Goal: Information Seeking & Learning: Find specific page/section

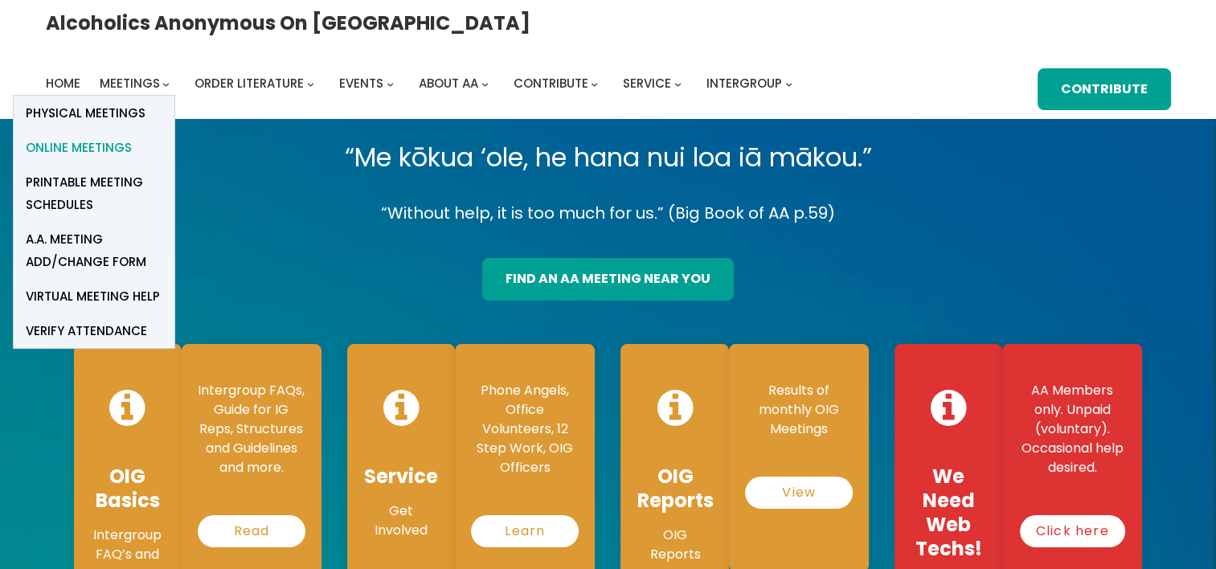
click at [132, 137] on span "Online Meetings" at bounding box center [79, 148] width 106 height 22
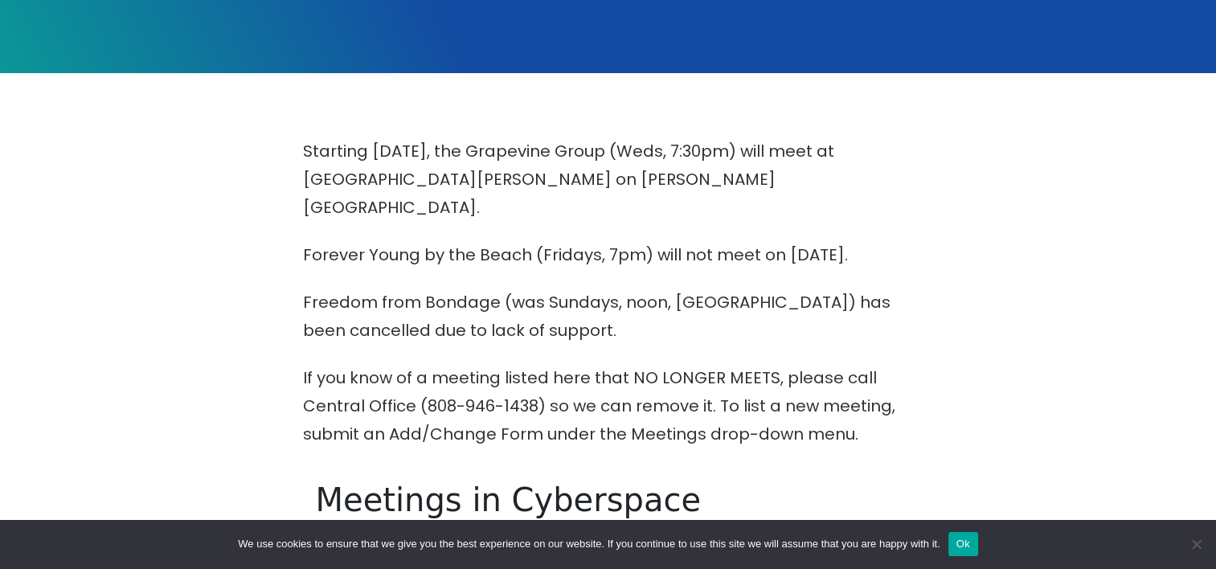
scroll to position [482, 0]
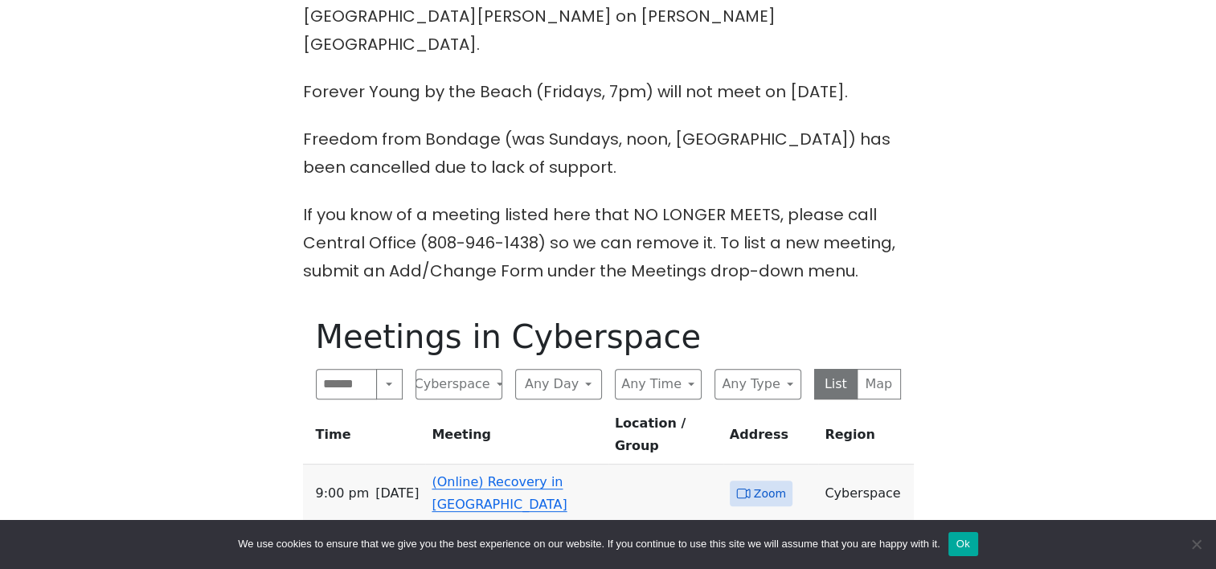
click at [521, 474] on link "(Online) Recovery in Da House" at bounding box center [498, 493] width 135 height 38
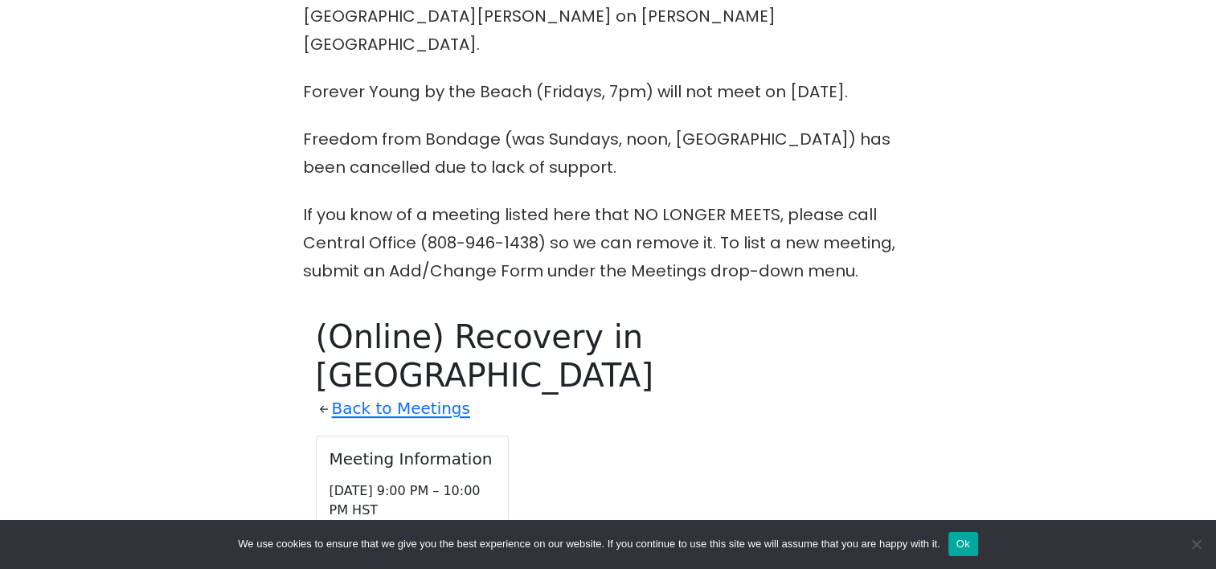
scroll to position [758, 0]
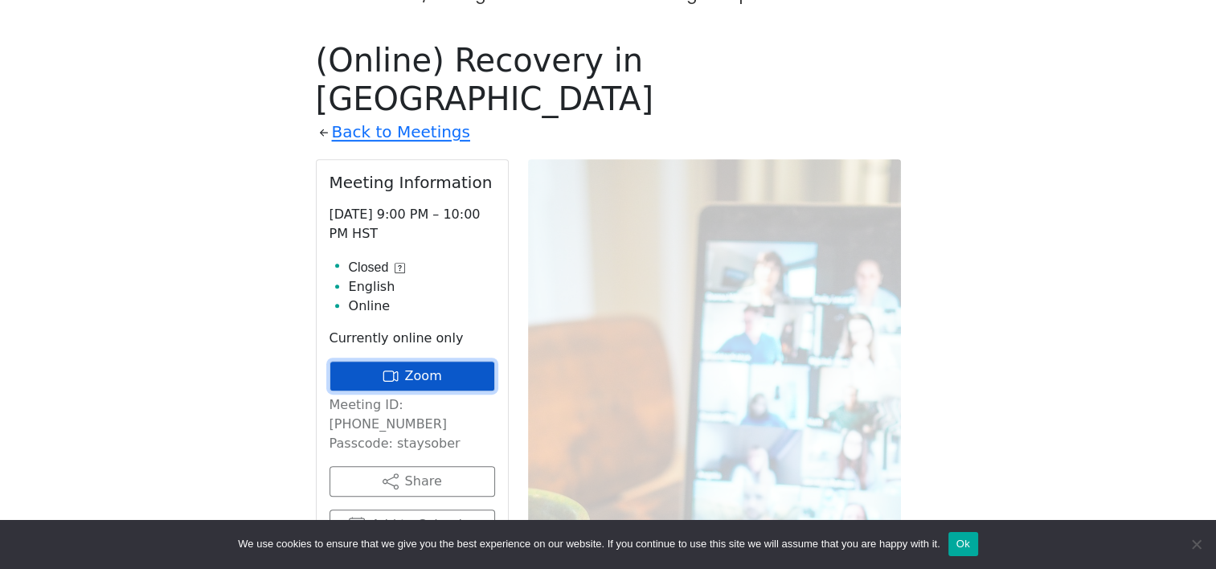
click at [427, 361] on link "Zoom" at bounding box center [412, 376] width 166 height 31
